Goal: Task Accomplishment & Management: Manage account settings

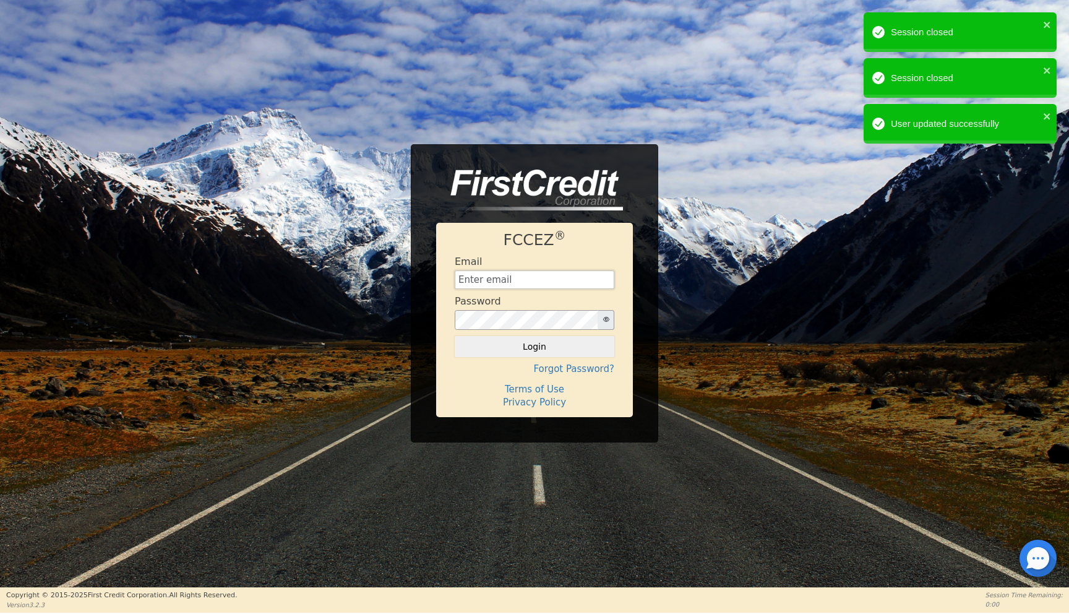
click at [481, 281] on input "text" at bounding box center [535, 279] width 160 height 19
type input "[EMAIL_ADDRESS][DOMAIN_NAME]"
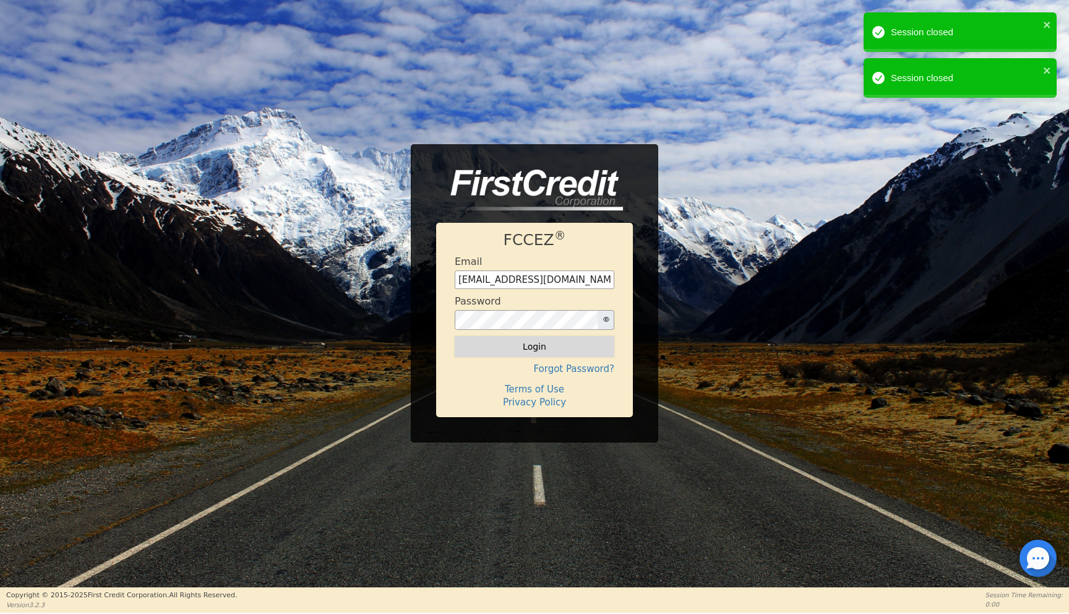
click at [520, 346] on button "Login" at bounding box center [535, 346] width 160 height 21
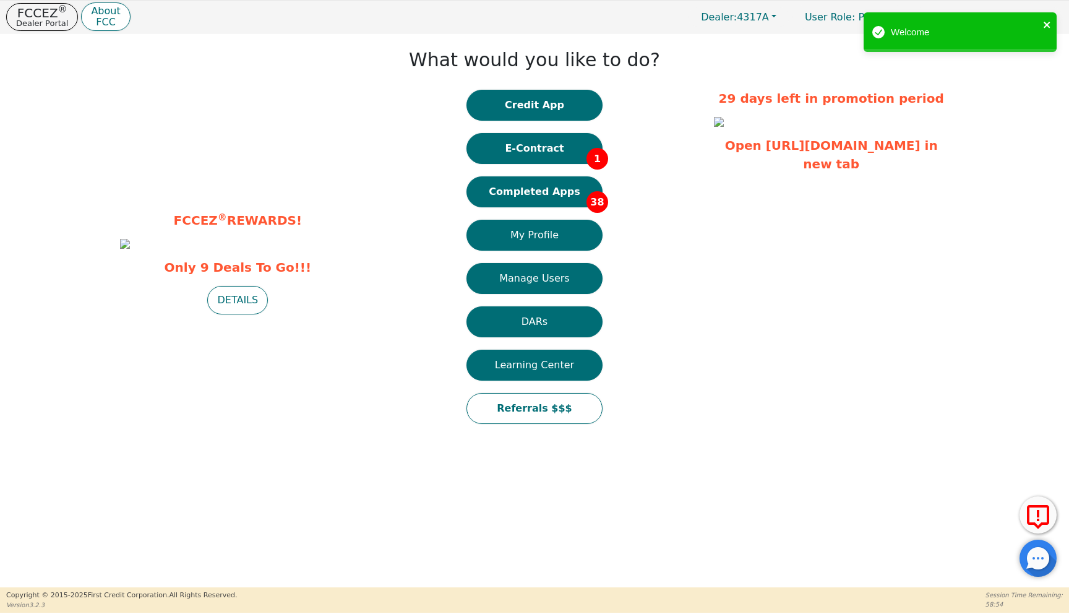
click at [1047, 24] on icon "close" at bounding box center [1047, 25] width 9 height 10
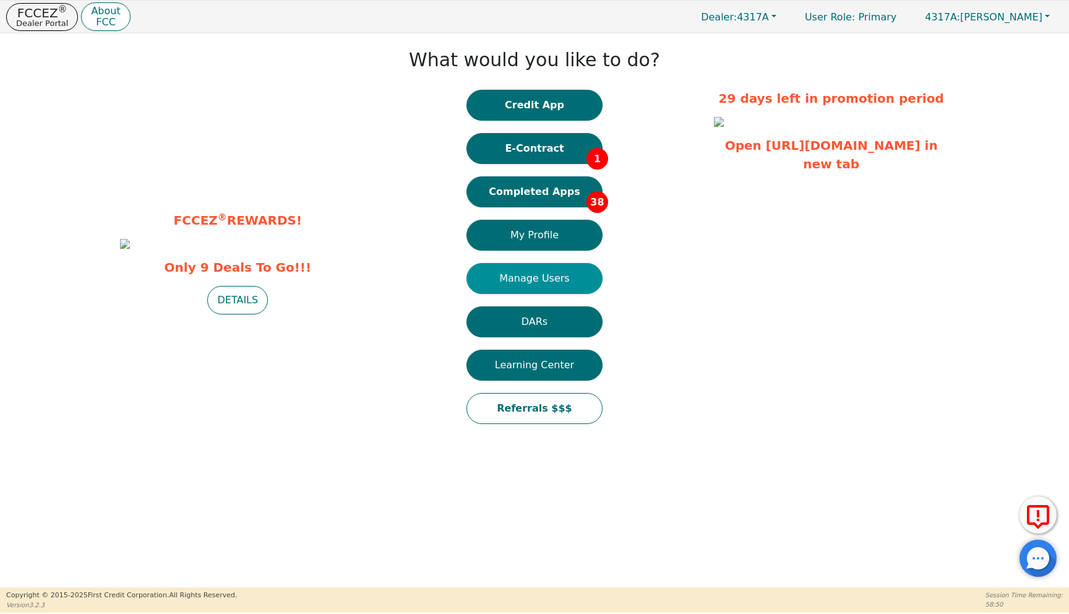
click at [515, 277] on button "Manage Users" at bounding box center [534, 278] width 136 height 31
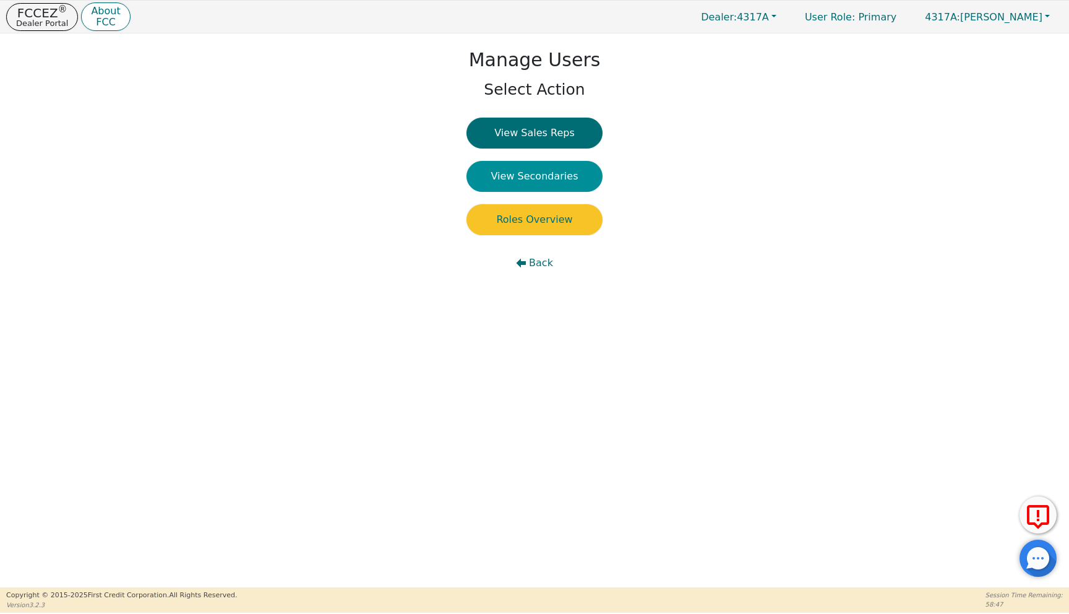
click at [530, 176] on button "View Secondaries" at bounding box center [534, 176] width 136 height 31
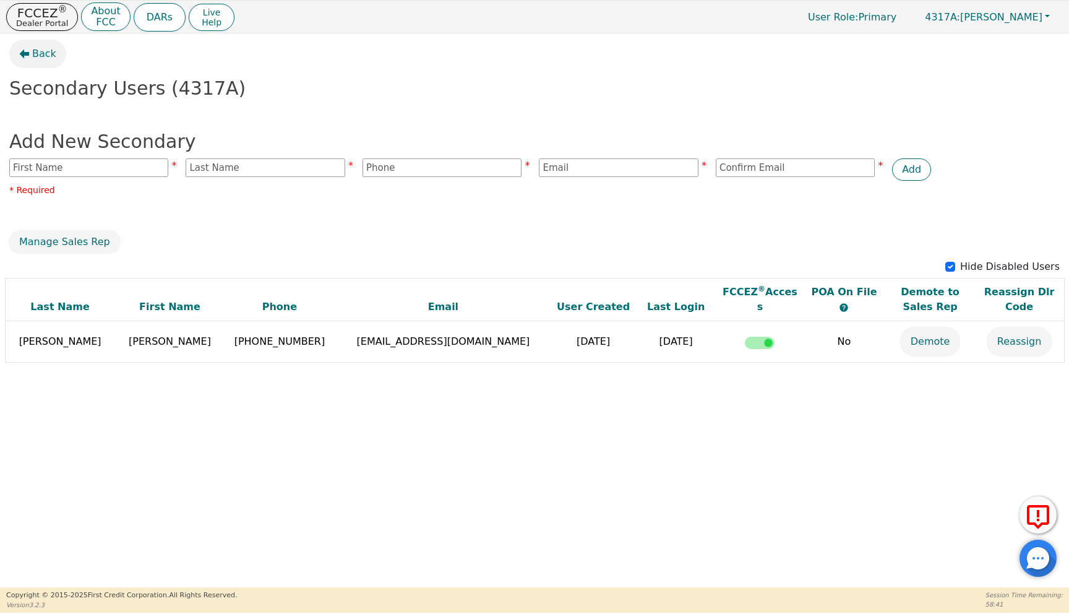
click at [37, 51] on span "Back" at bounding box center [44, 53] width 24 height 15
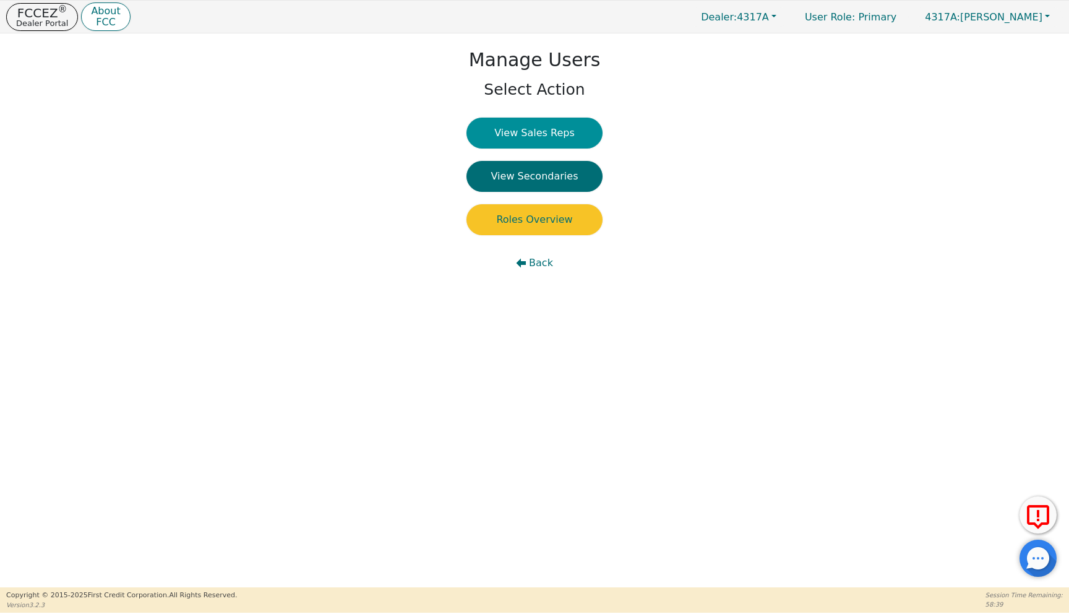
click at [530, 131] on button "View Sales Reps" at bounding box center [534, 133] width 136 height 31
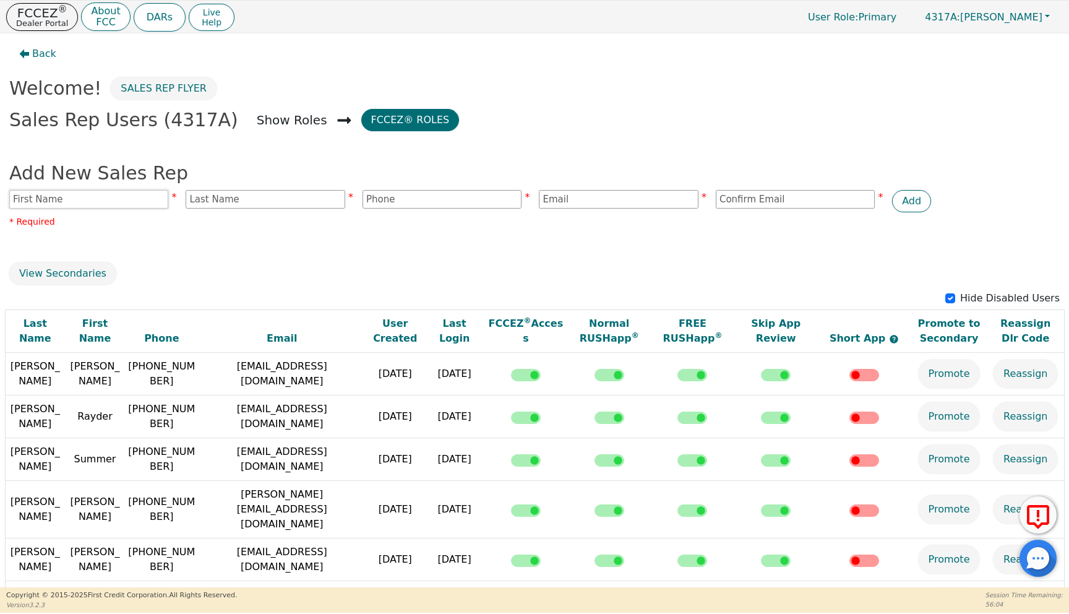
click at [45, 201] on input "text" at bounding box center [88, 199] width 159 height 19
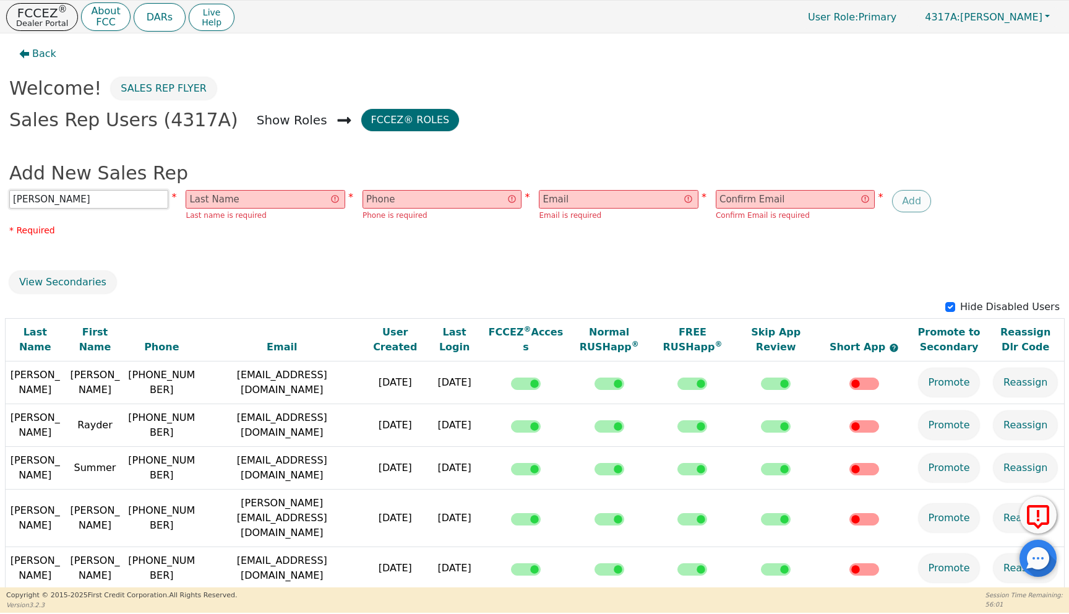
type input "[PERSON_NAME]"
type input "9313192512"
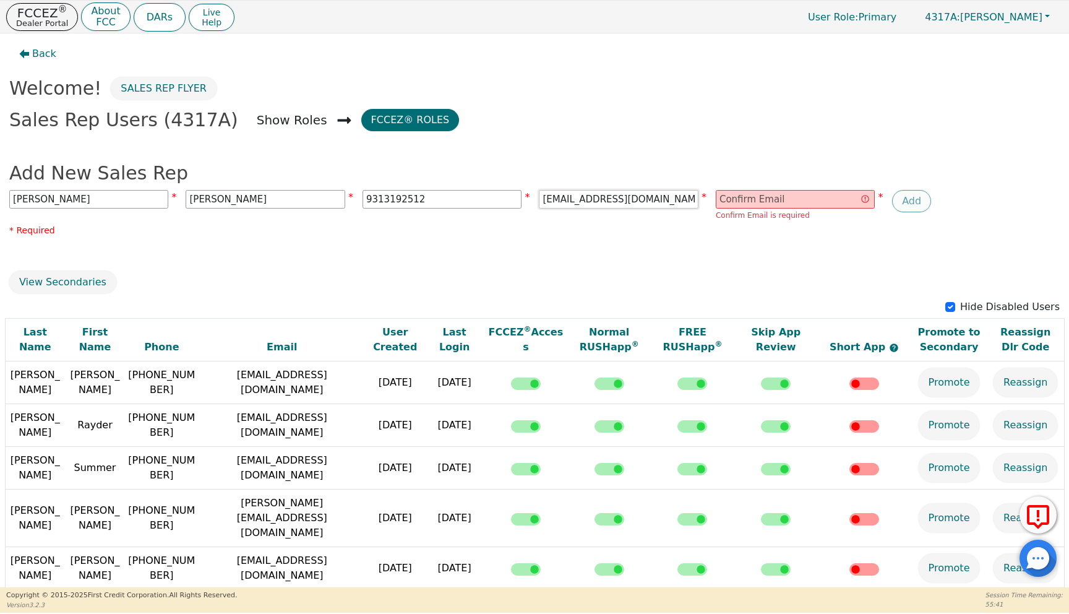
type input "[EMAIL_ADDRESS][DOMAIN_NAME]"
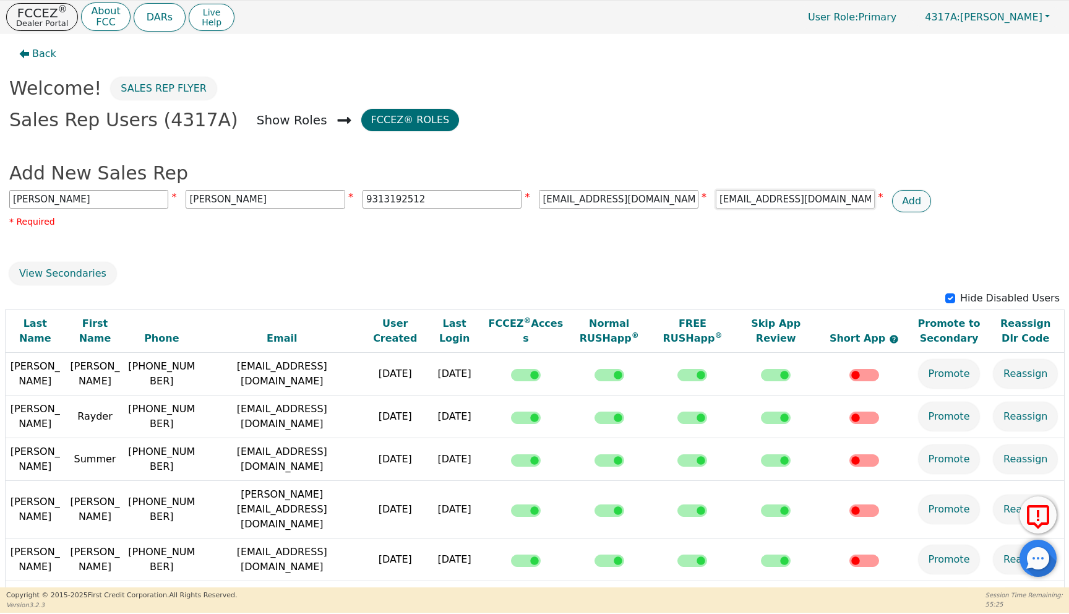
type input "[EMAIL_ADDRESS][DOMAIN_NAME]"
click at [912, 203] on button "Add" at bounding box center [911, 201] width 39 height 22
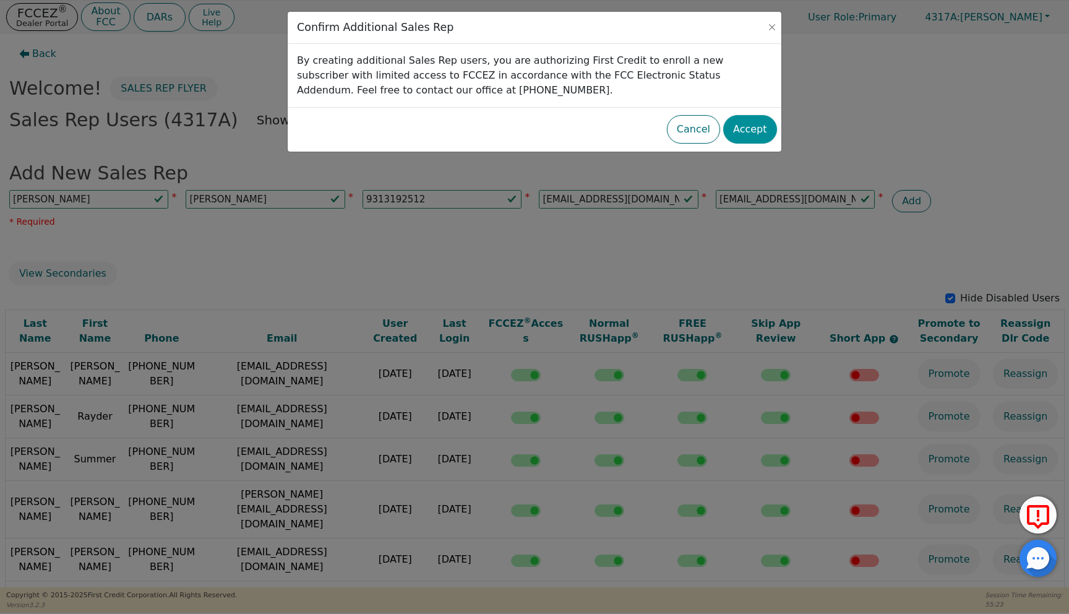
click at [753, 124] on button "Accept" at bounding box center [750, 129] width 54 height 28
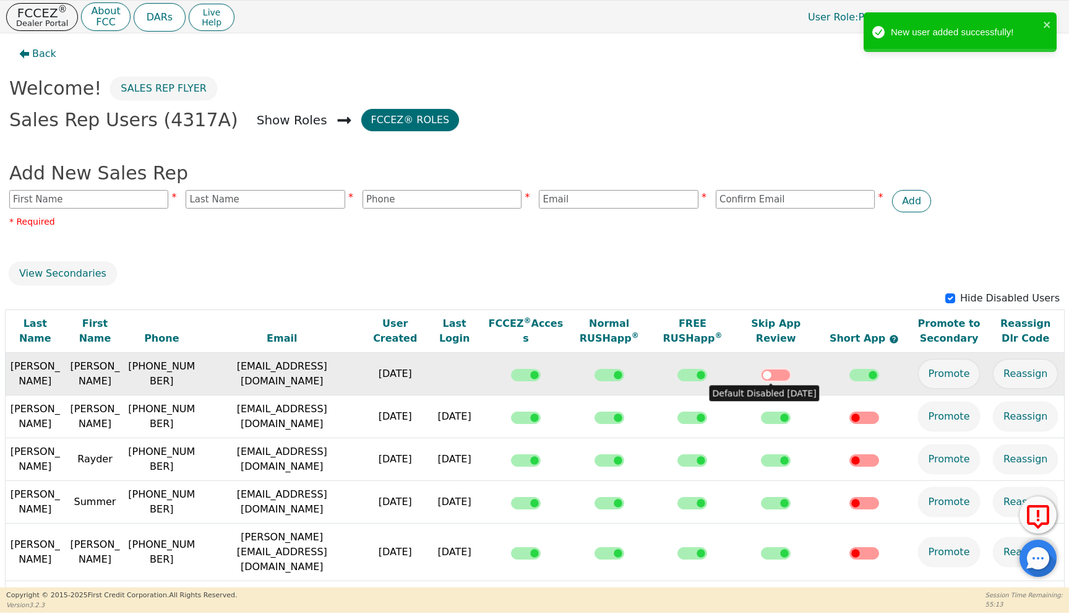
click at [762, 377] on input "checkbox" at bounding box center [776, 375] width 30 height 12
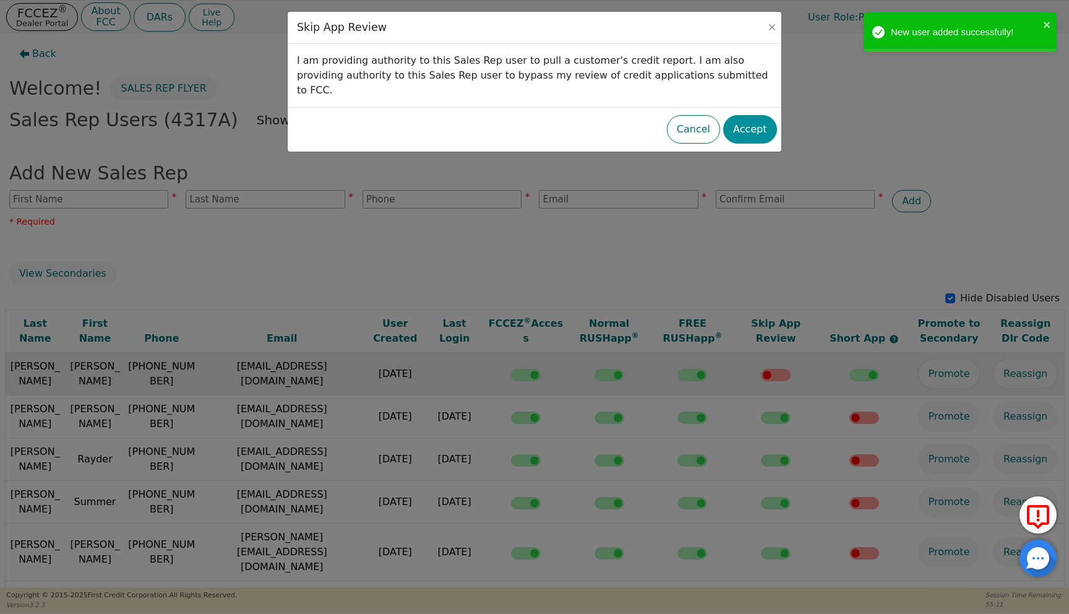
click at [748, 115] on button "Accept" at bounding box center [750, 129] width 54 height 28
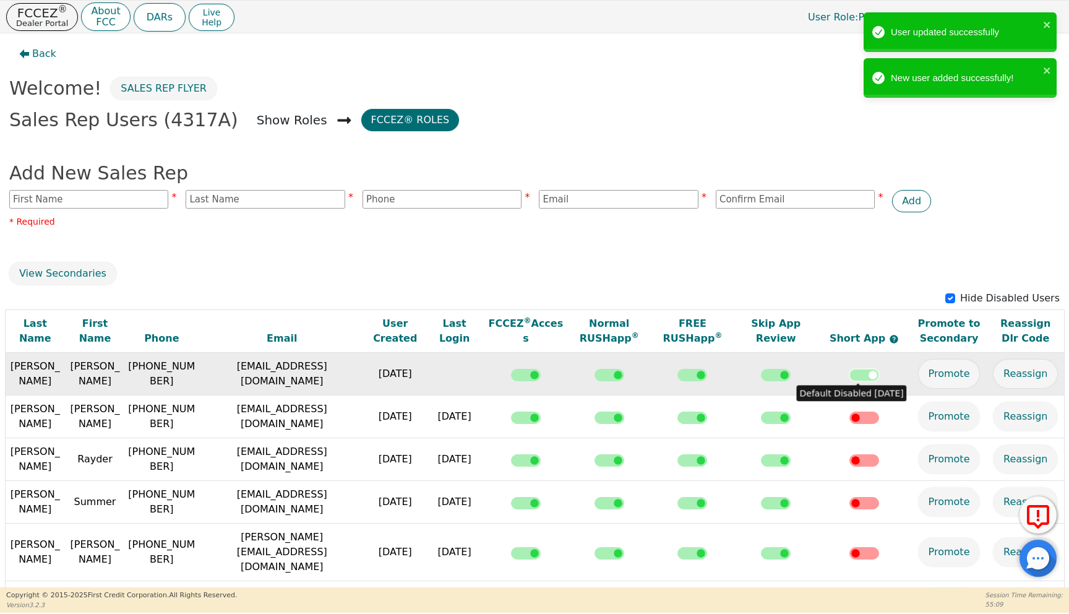
click at [867, 374] on input "checkbox" at bounding box center [864, 375] width 30 height 12
click at [1045, 69] on icon "close" at bounding box center [1047, 70] width 6 height 6
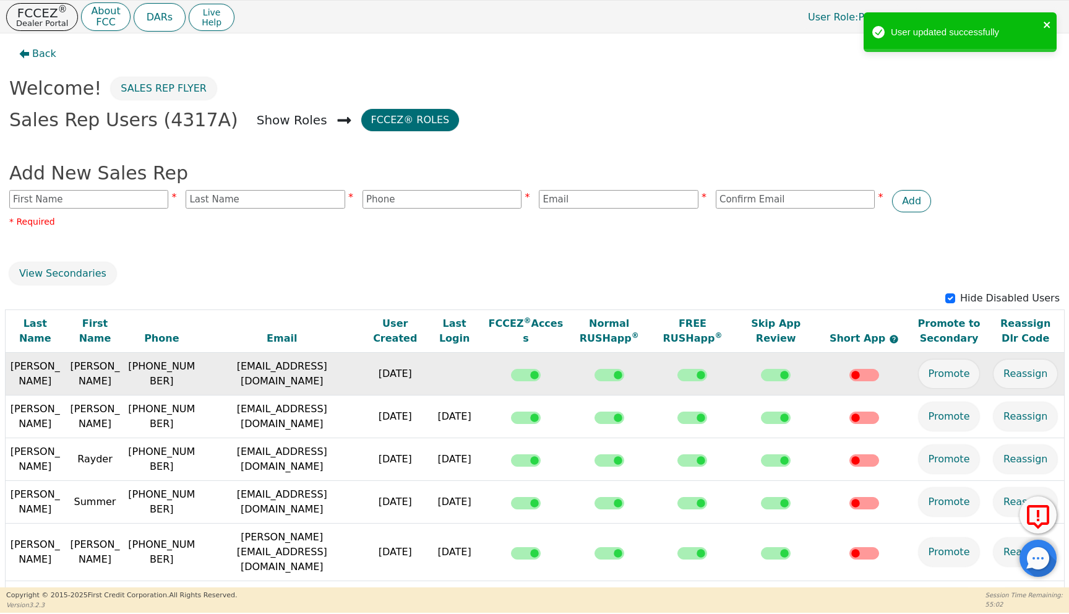
click at [1046, 26] on icon "close" at bounding box center [1047, 25] width 6 height 6
